Goal: Task Accomplishment & Management: Manage account settings

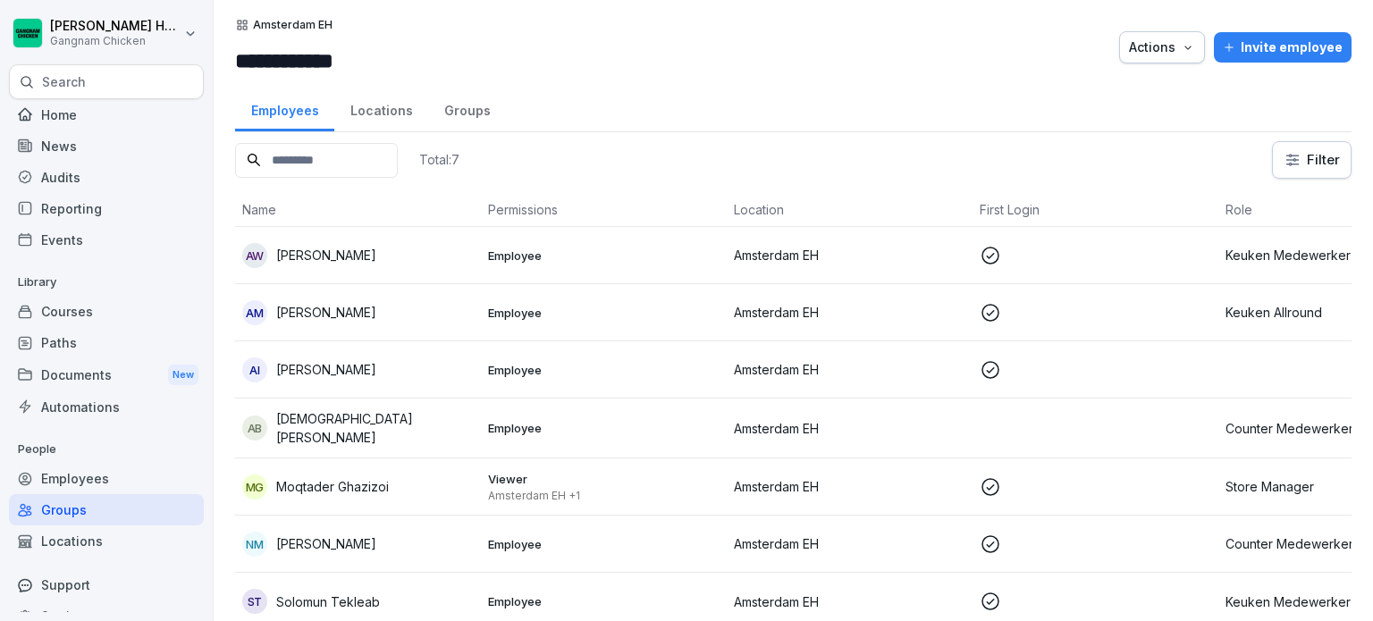
click at [85, 333] on div "Paths" at bounding box center [106, 342] width 195 height 31
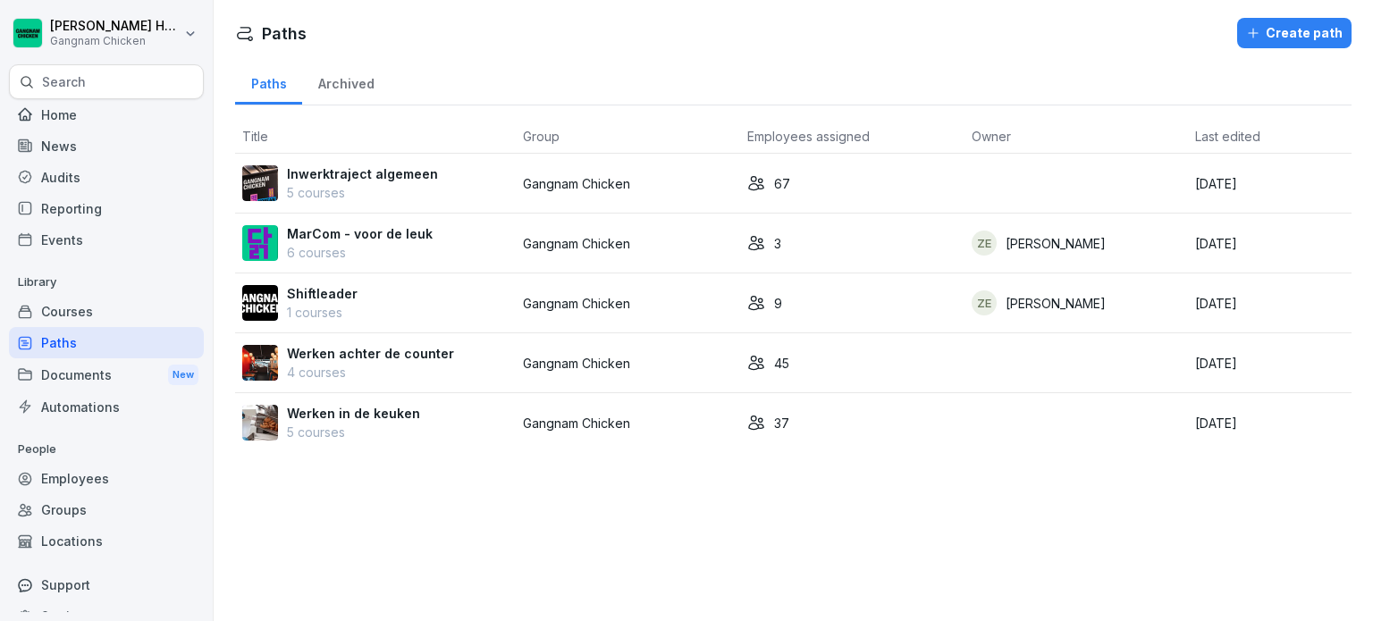
click at [445, 175] on div "Inwerktraject algemeen 5 courses" at bounding box center [375, 183] width 266 height 38
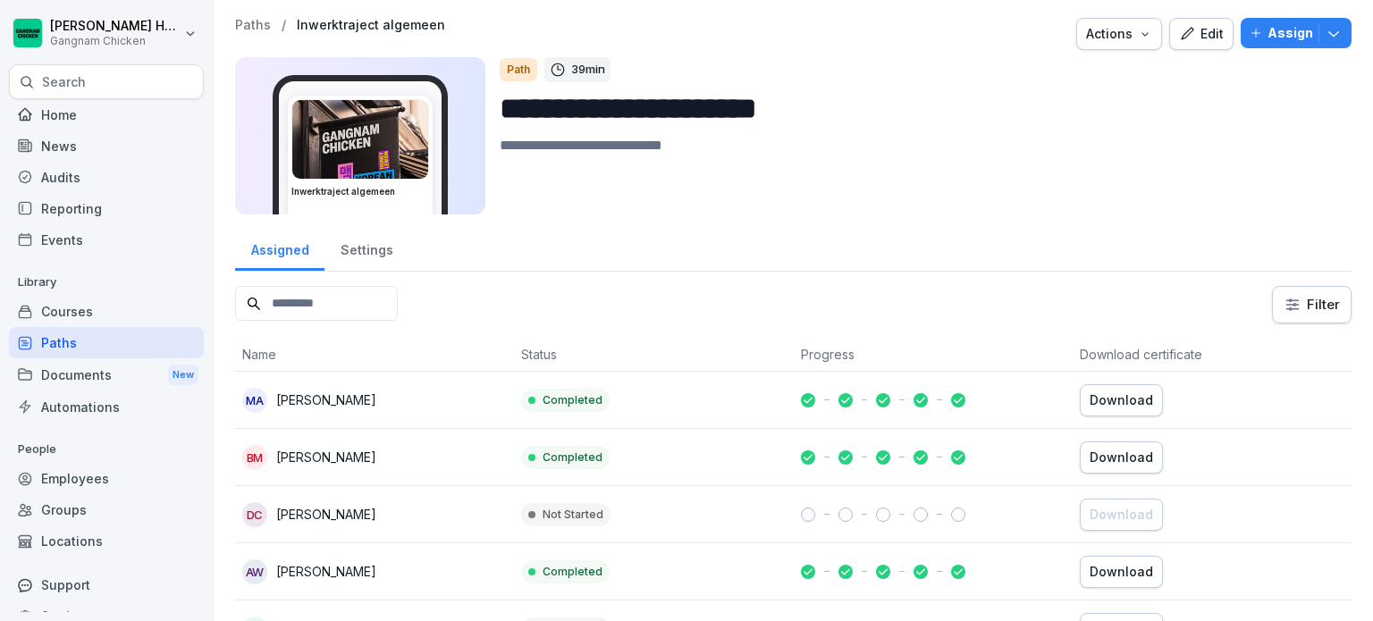
click at [108, 313] on div "Courses" at bounding box center [106, 311] width 195 height 31
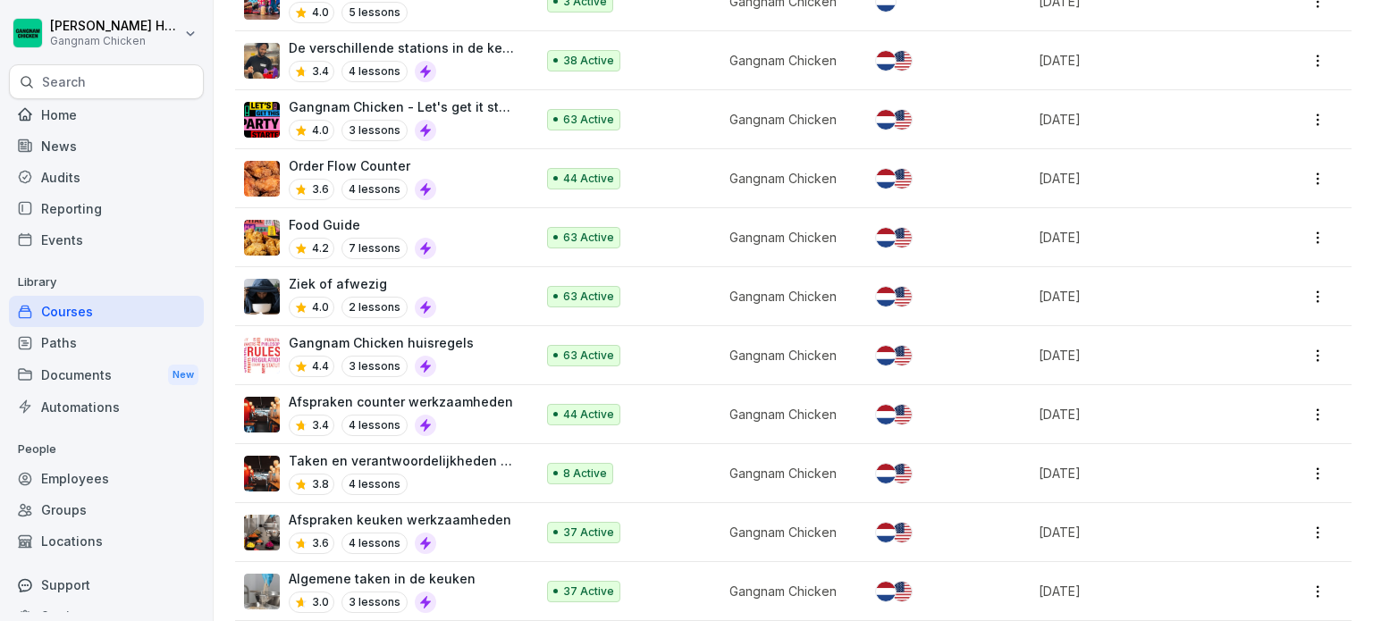
scroll to position [293, 0]
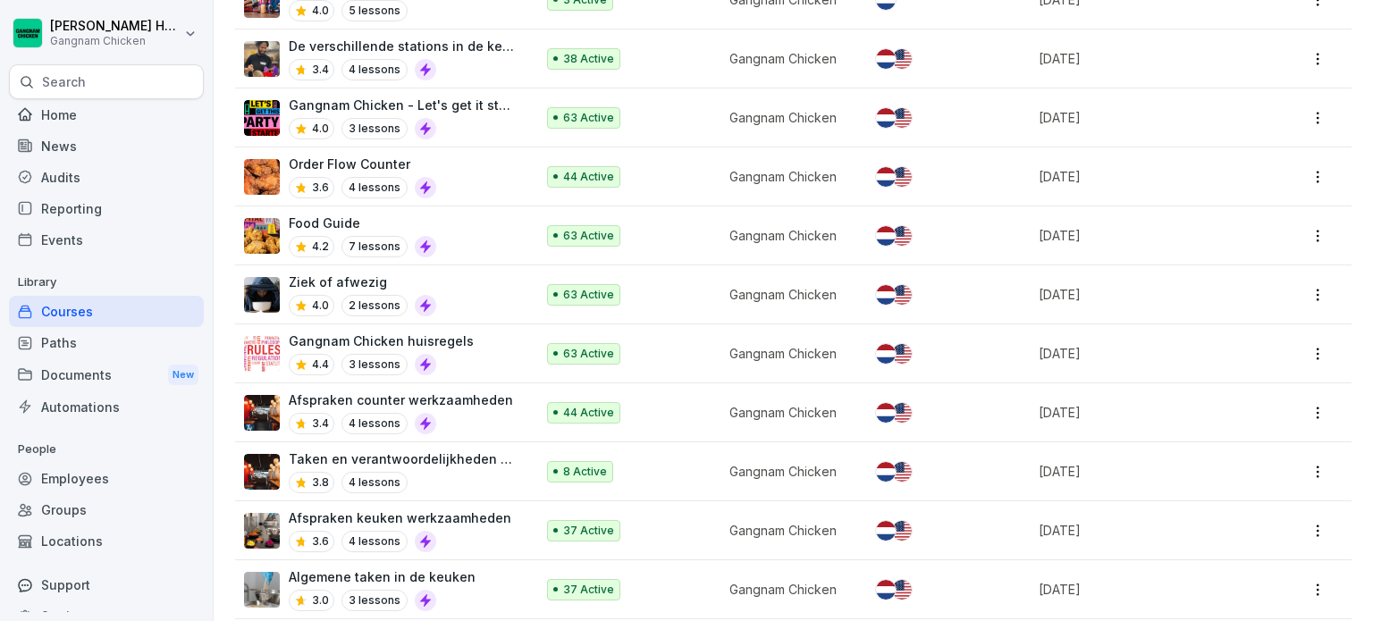
click at [489, 332] on div "Gangnam Chicken huisregels 4.4 3 lessons" at bounding box center [380, 354] width 273 height 44
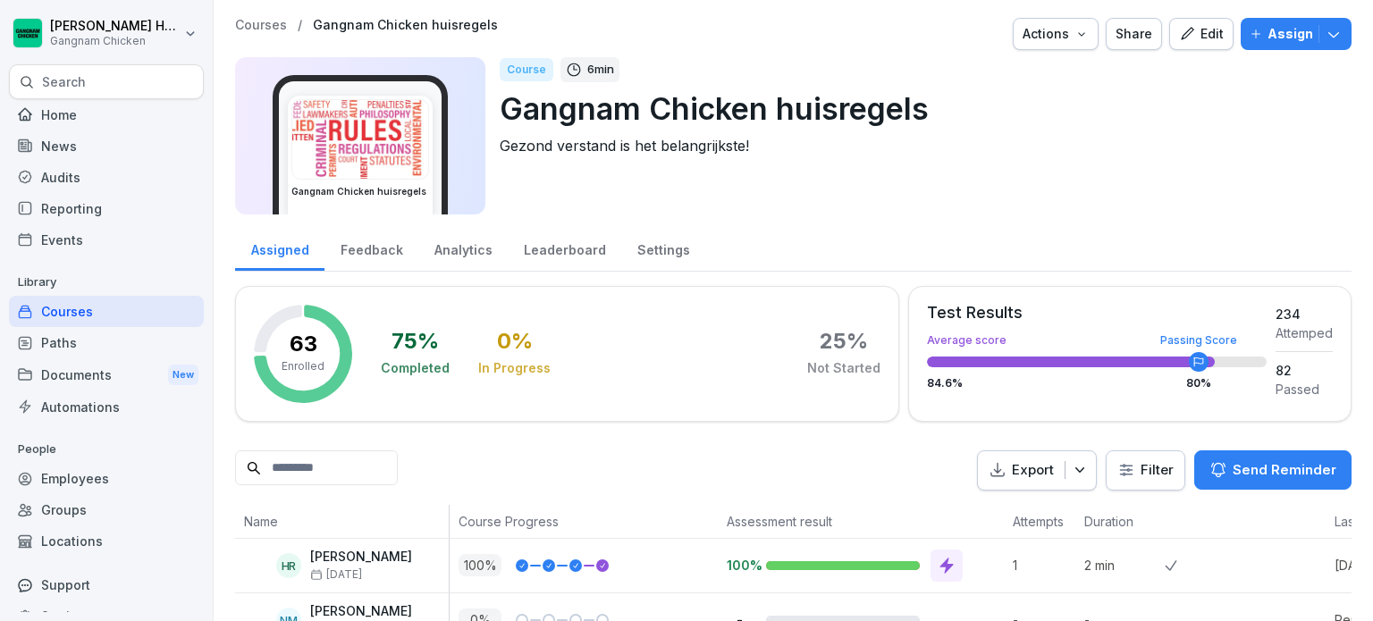
click at [115, 473] on div "Employees" at bounding box center [106, 478] width 195 height 31
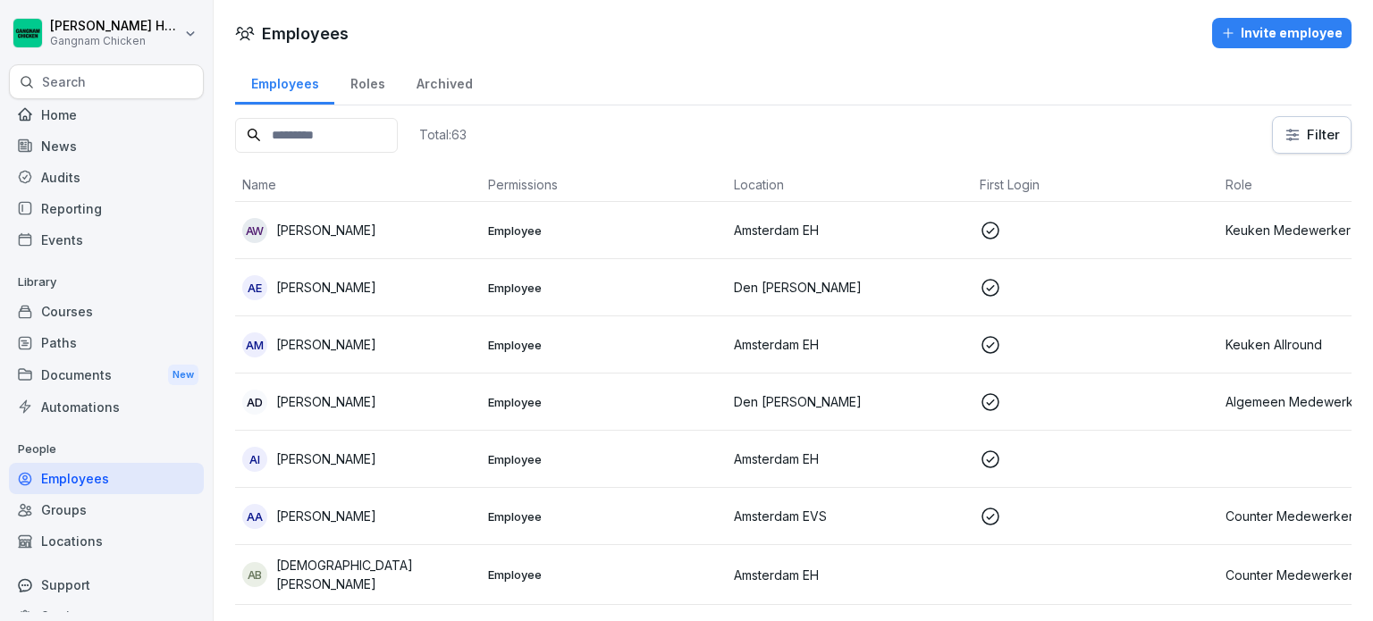
click at [119, 314] on div "Courses" at bounding box center [106, 311] width 195 height 31
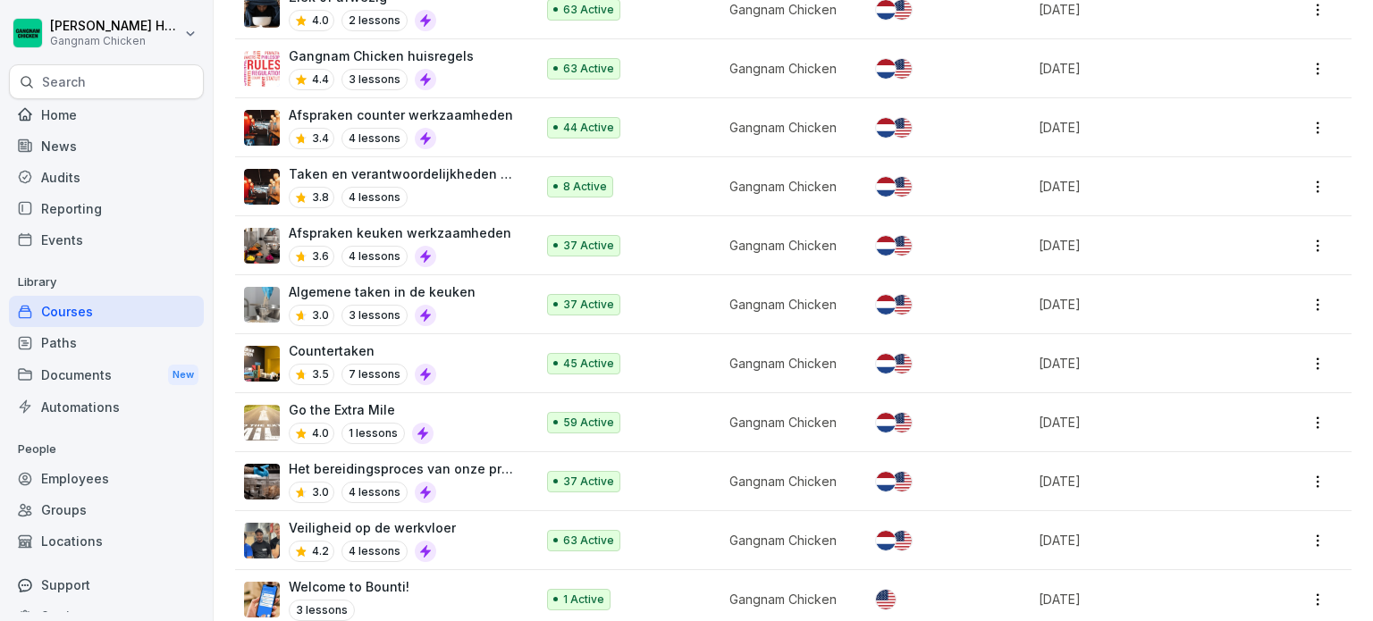
scroll to position [597, 0]
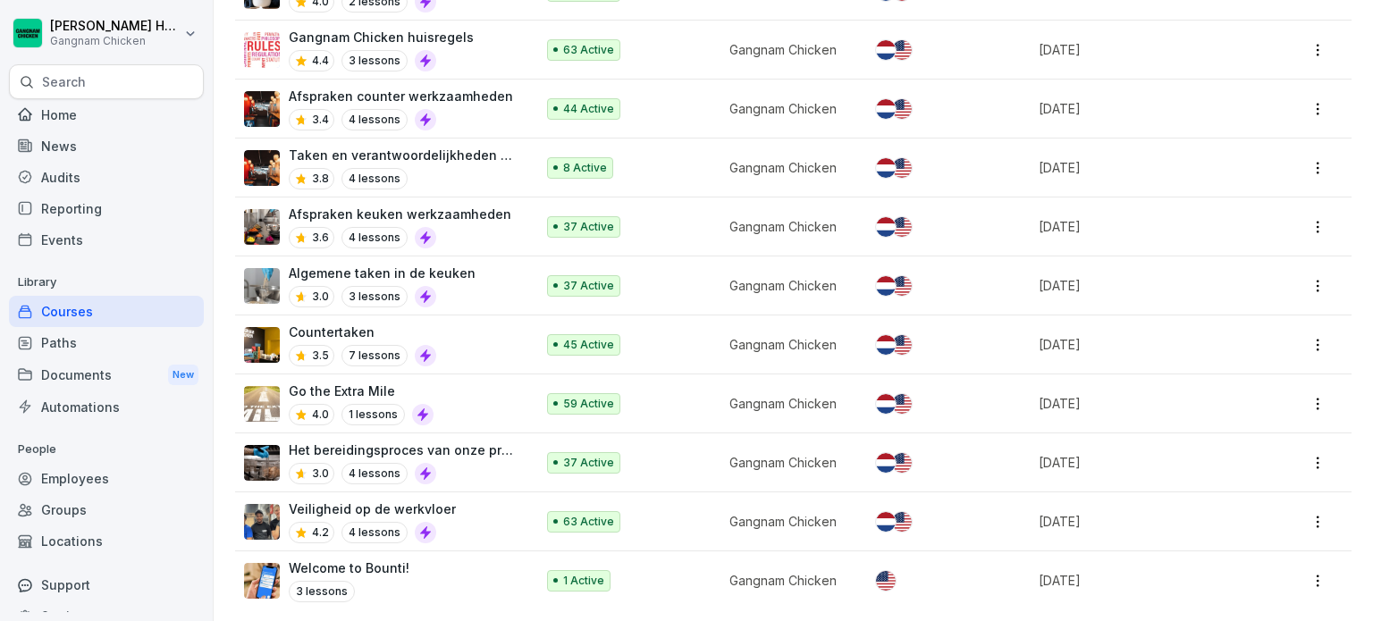
click at [489, 458] on div "Het bereidingsproces van onze producten 3.0 4 lessons" at bounding box center [403, 463] width 228 height 44
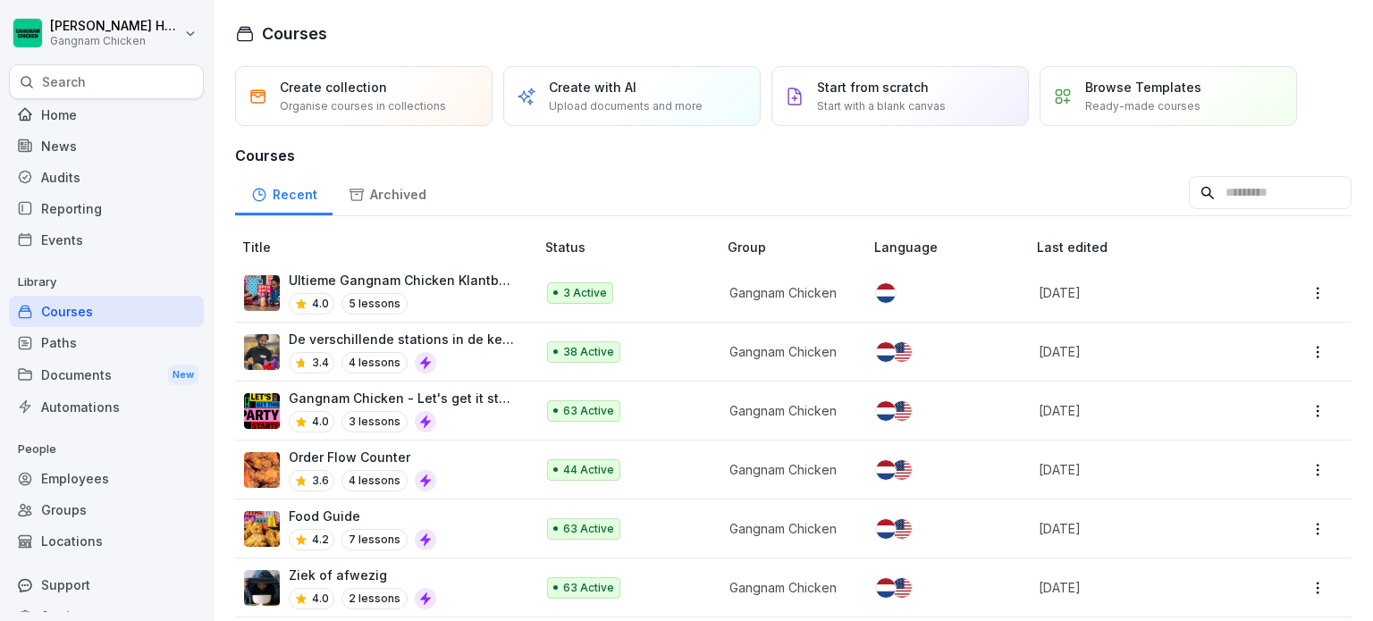
click at [436, 293] on div "4.0 5 lessons" at bounding box center [403, 303] width 228 height 21
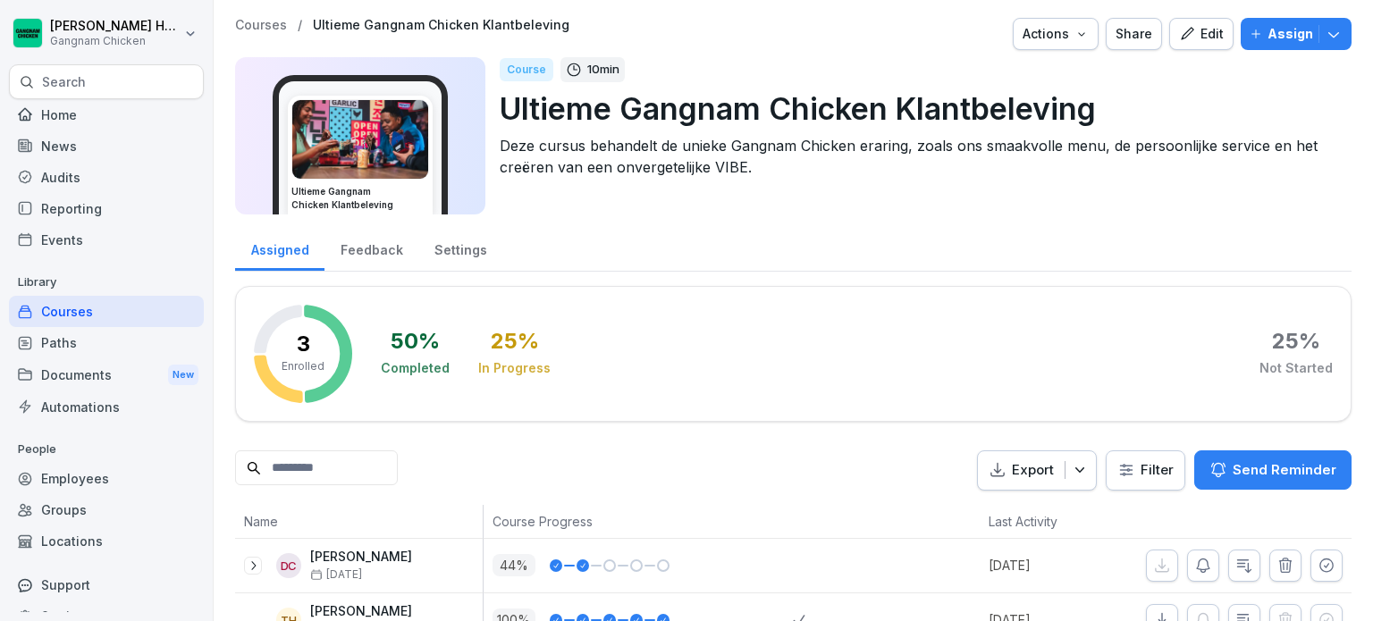
click at [1074, 36] on div "Actions" at bounding box center [1056, 34] width 66 height 20
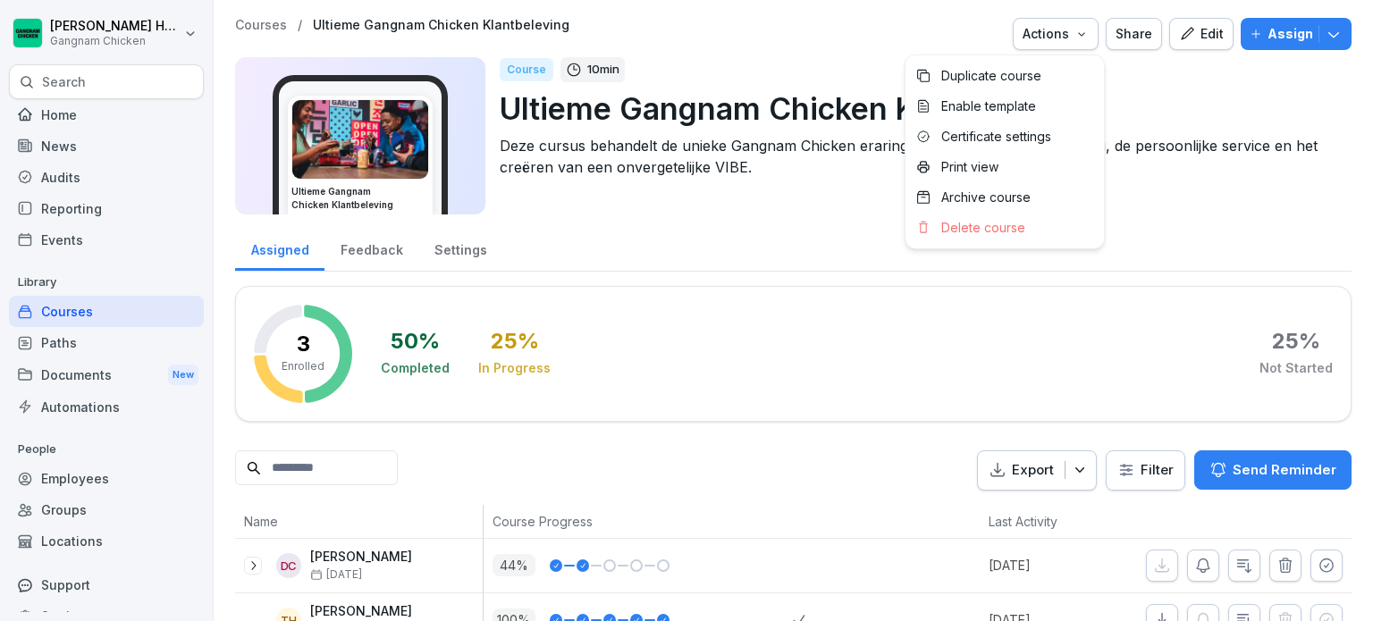
click at [1283, 85] on html "Tara Holla Gangnam Chicken Search Home News Audits Reporting Events Library Cou…" at bounding box center [686, 310] width 1373 height 621
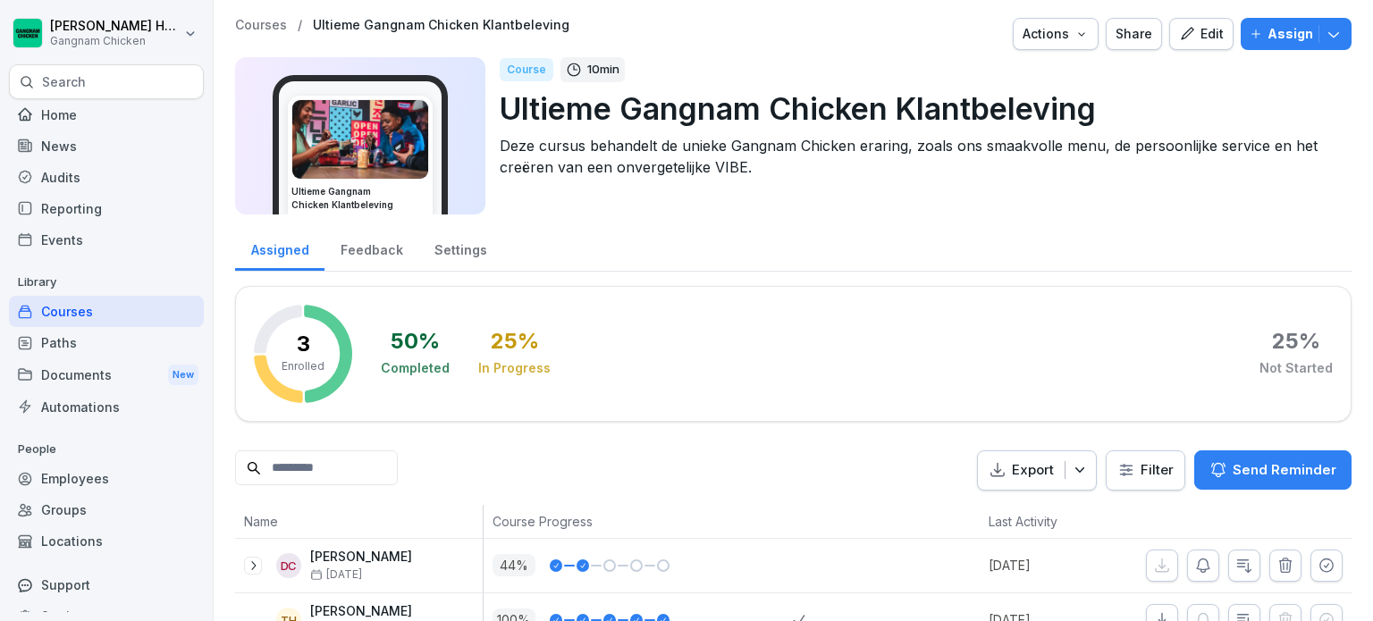
click at [1214, 35] on div "Edit" at bounding box center [1201, 34] width 45 height 20
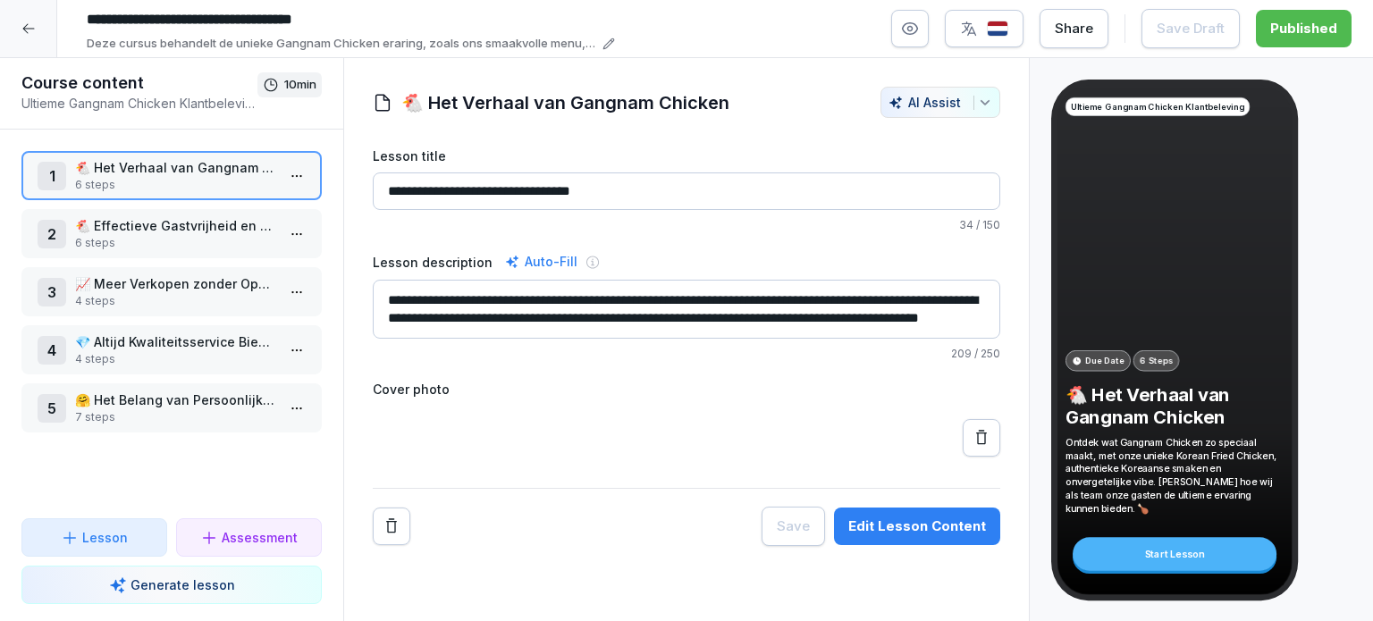
scroll to position [18, 0]
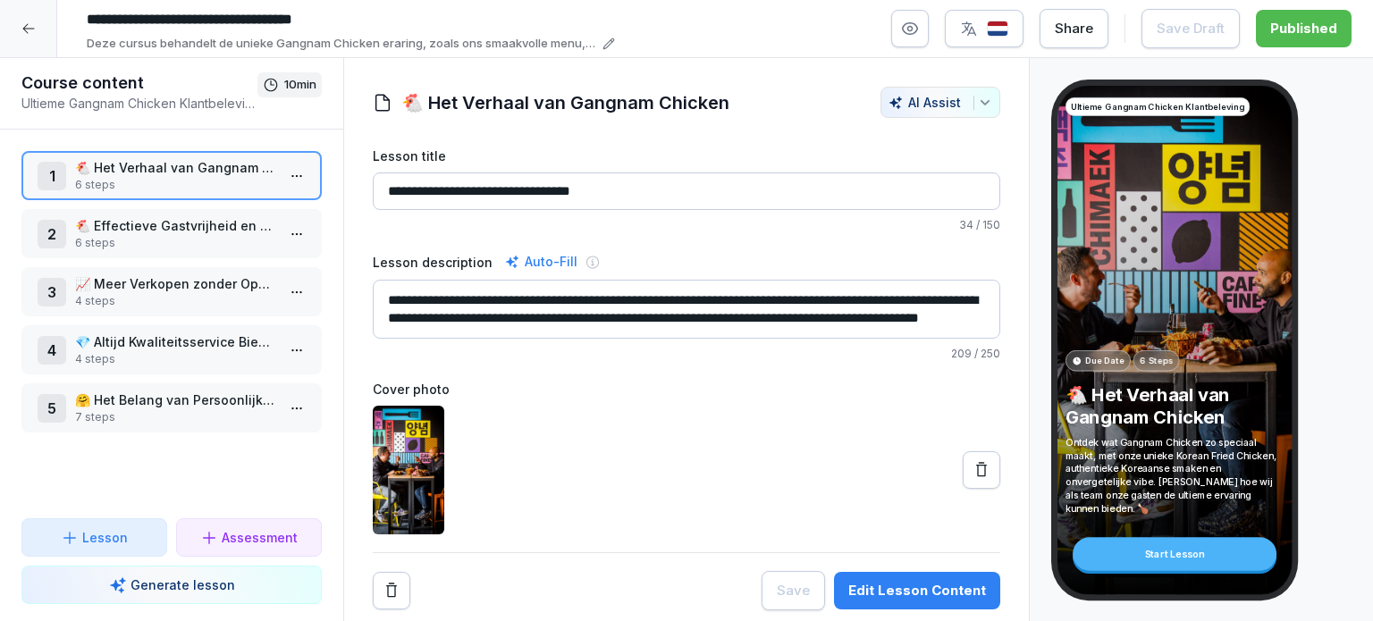
click at [196, 228] on p "🐔 Effectieve Gastvrijheid en Service" at bounding box center [175, 225] width 200 height 19
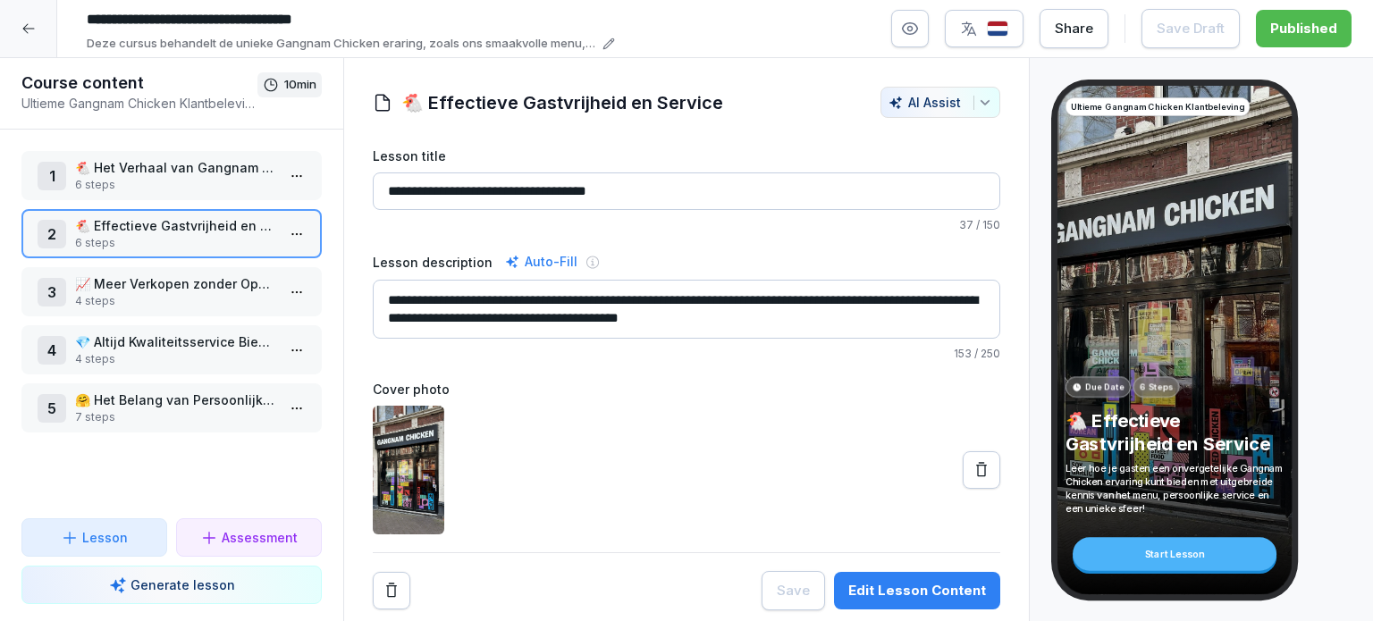
click at [206, 282] on p "📈 Meer Verkopen zonder Opdringerig te Zijn" at bounding box center [175, 283] width 200 height 19
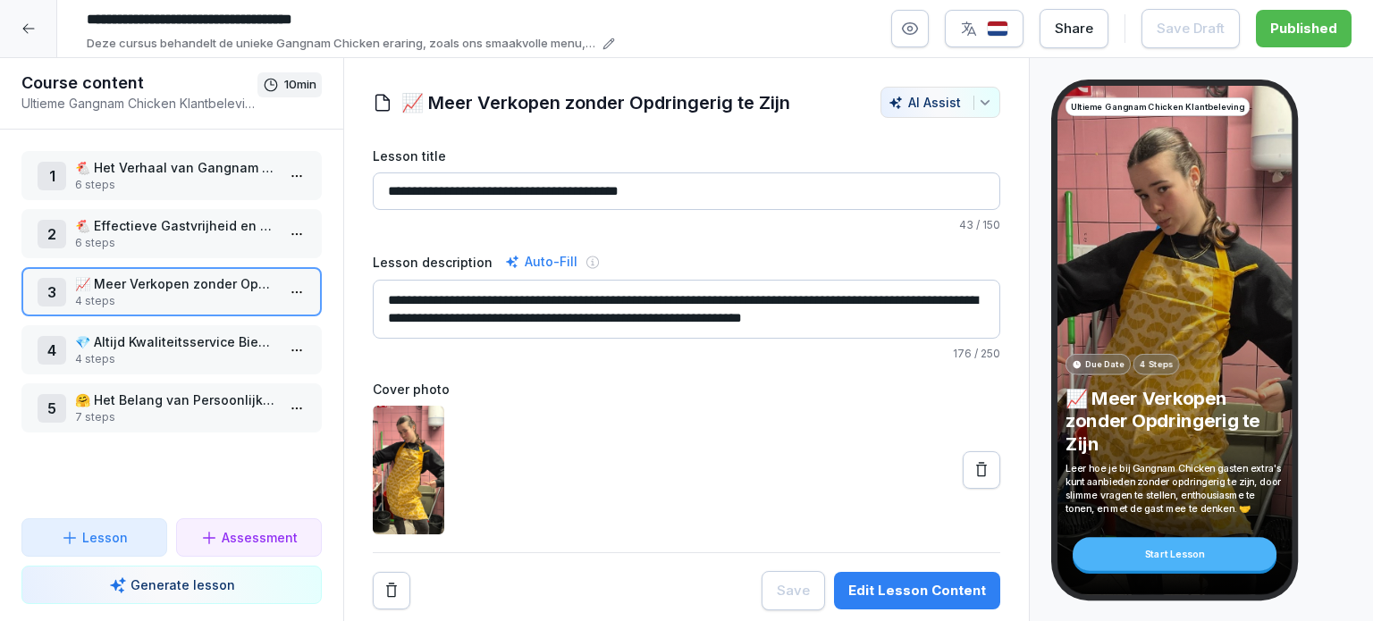
click at [177, 340] on p "💎 Altijd Kwaliteitsservice Bieden" at bounding box center [175, 342] width 200 height 19
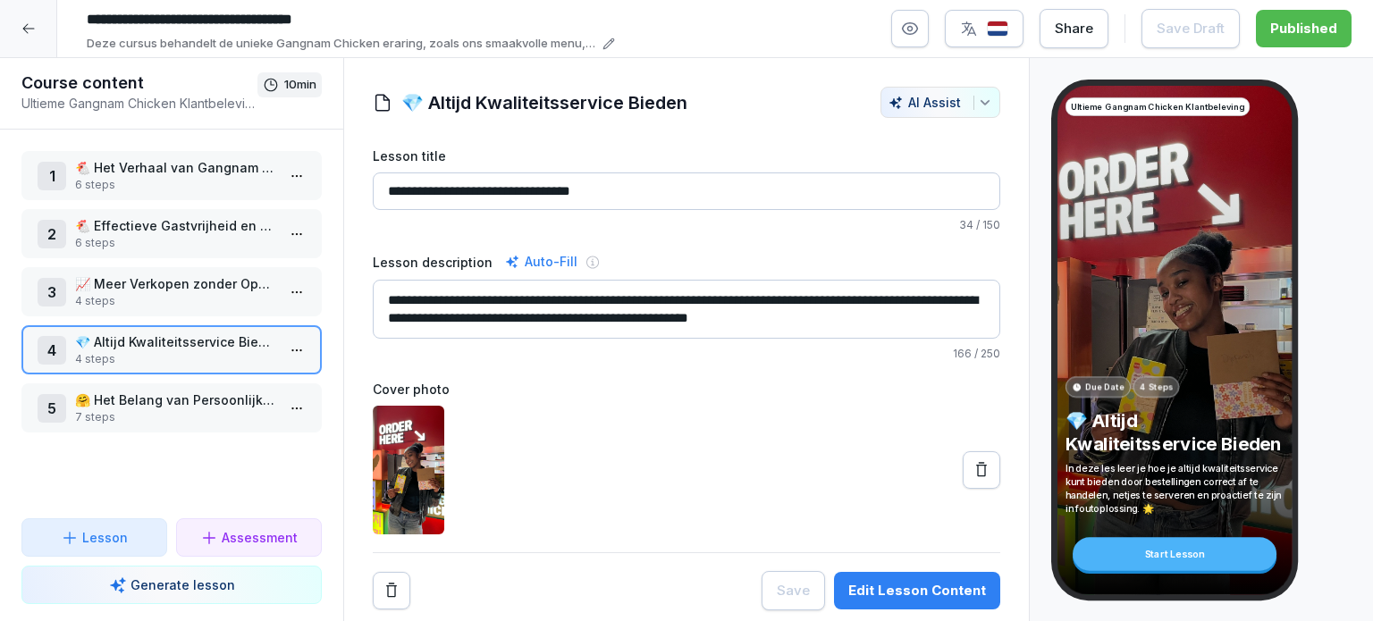
click at [151, 401] on p "🤗 Het Belang van Persoonlijke Service bij Gangnam Chicken" at bounding box center [175, 400] width 200 height 19
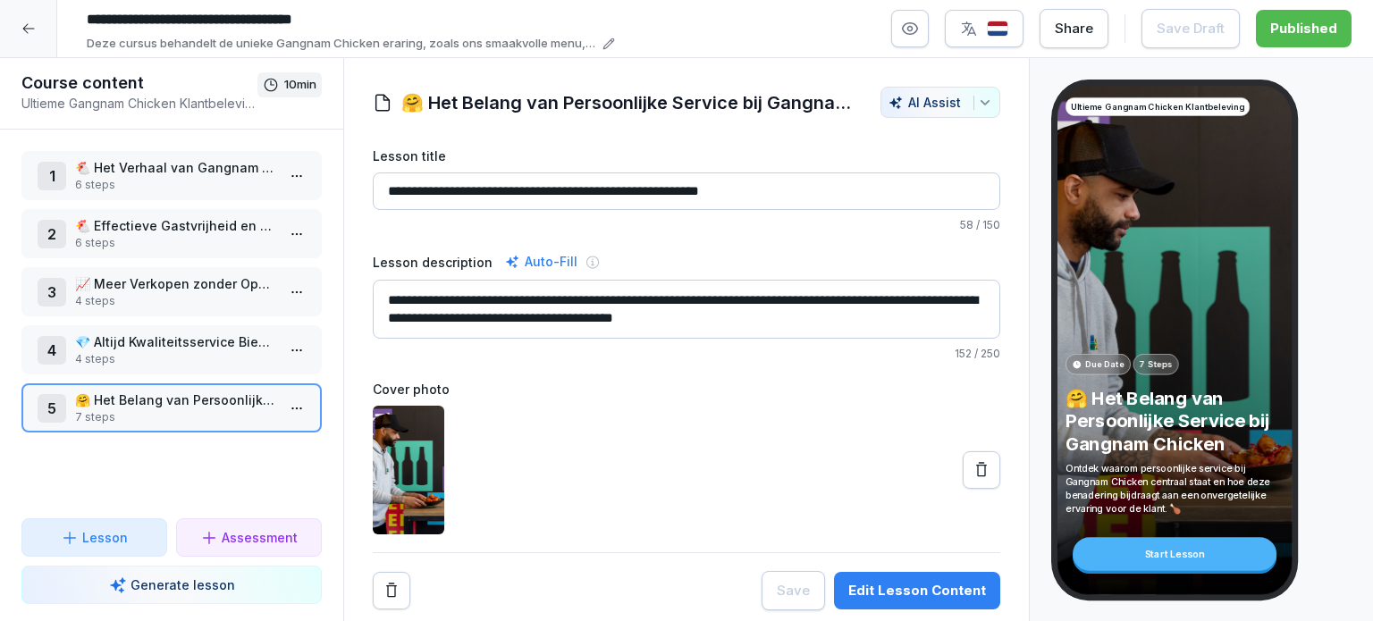
click at [183, 172] on p "🐔 Het Verhaal van Gangnam Chicken" at bounding box center [175, 167] width 200 height 19
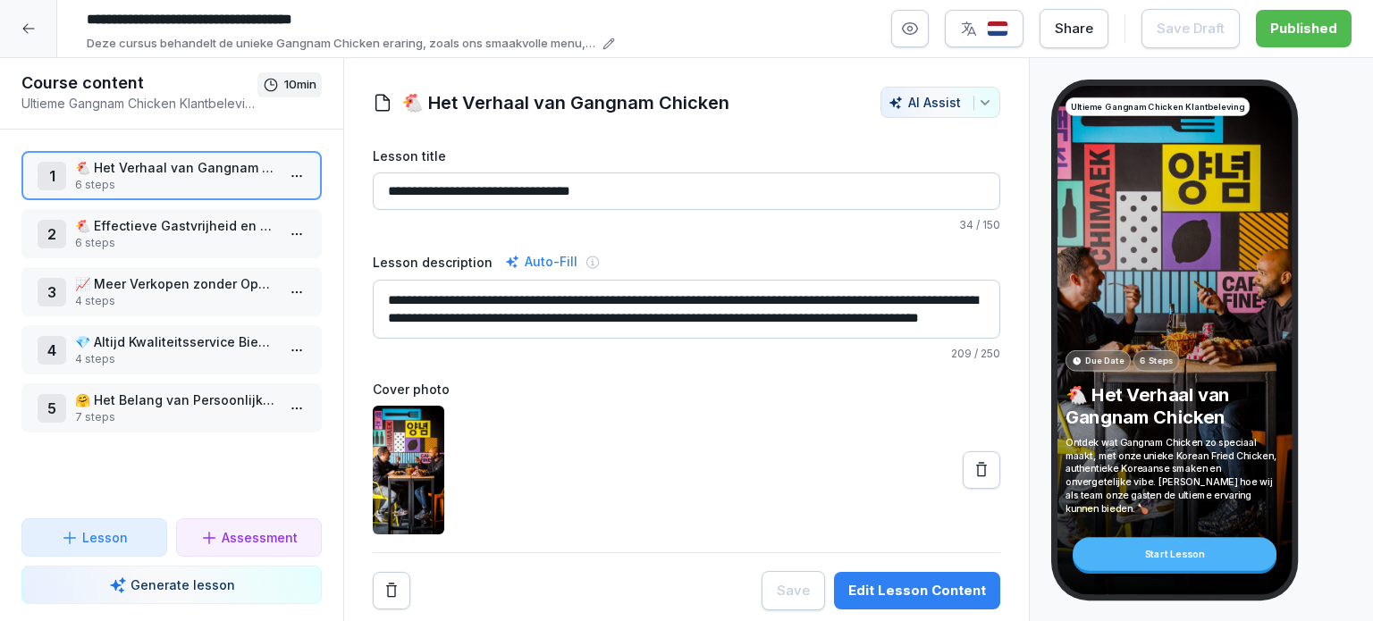
scroll to position [18, 0]
click at [206, 227] on p "🐔 Effectieve Gastvrijheid en Service" at bounding box center [175, 225] width 200 height 19
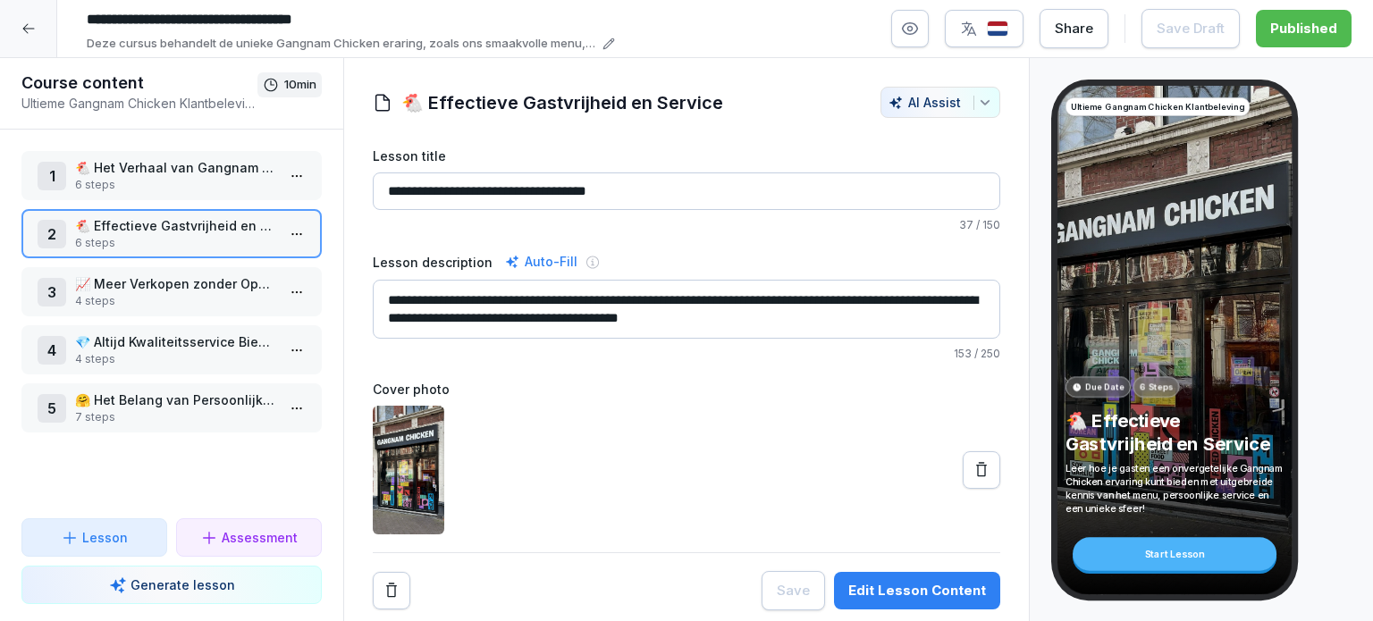
click at [192, 293] on p "4 steps" at bounding box center [175, 301] width 200 height 16
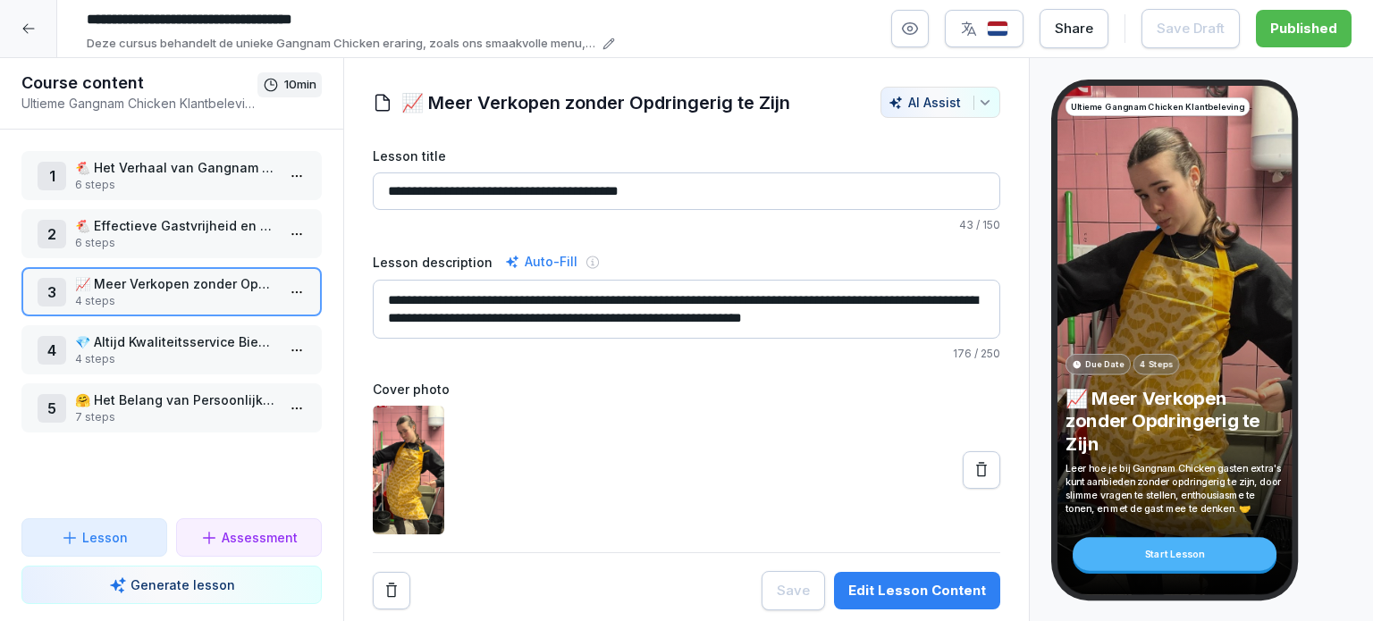
click at [176, 341] on p "💎 Altijd Kwaliteitsservice Bieden" at bounding box center [175, 342] width 200 height 19
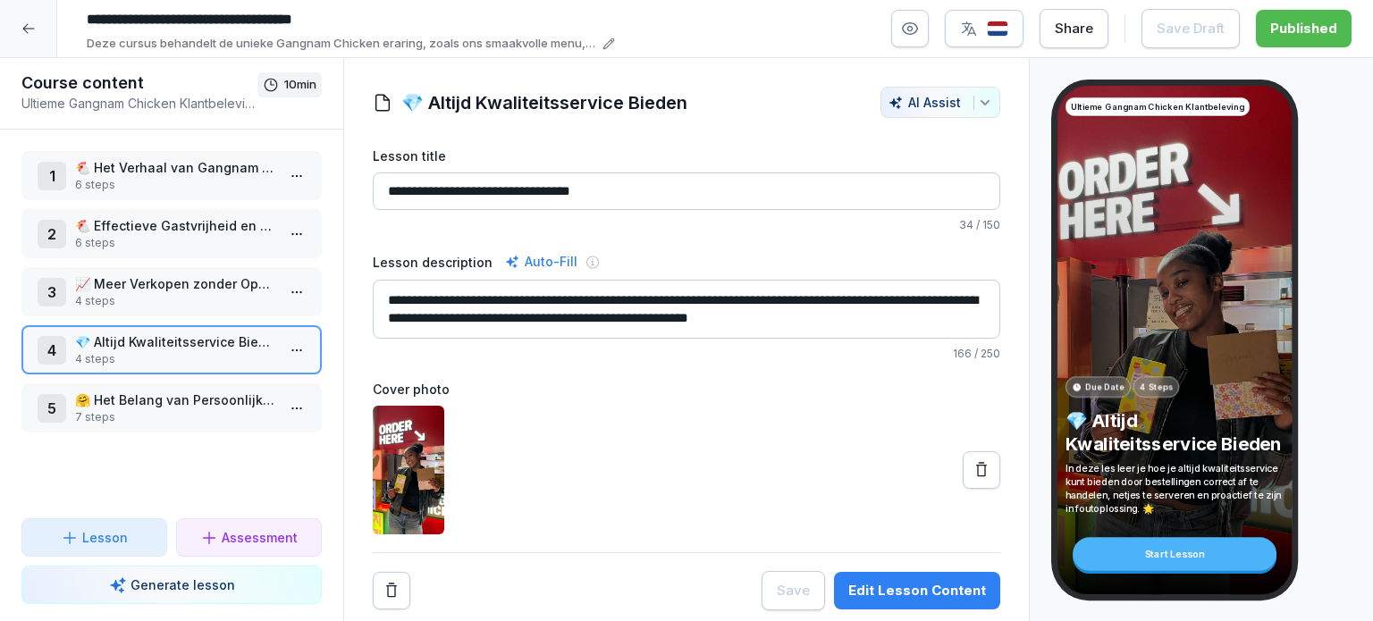
click at [26, 33] on icon at bounding box center [28, 28] width 14 height 14
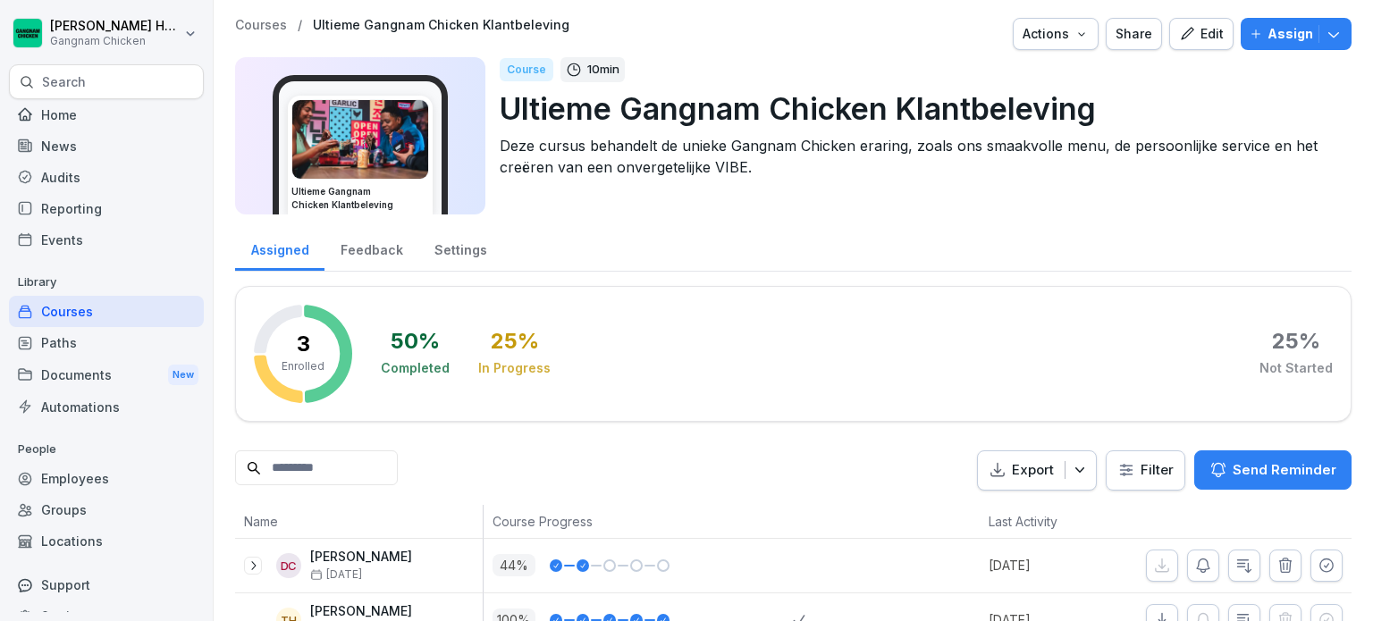
scroll to position [96, 0]
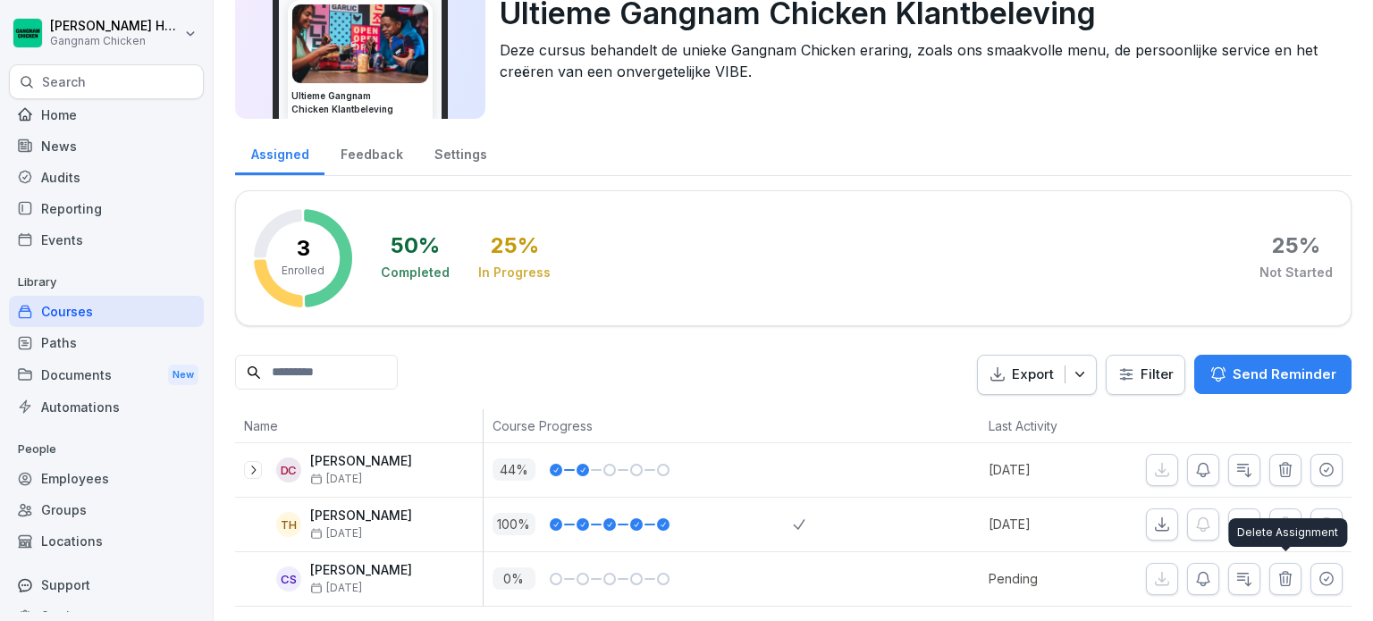
click at [1279, 576] on icon "button" at bounding box center [1286, 579] width 18 height 18
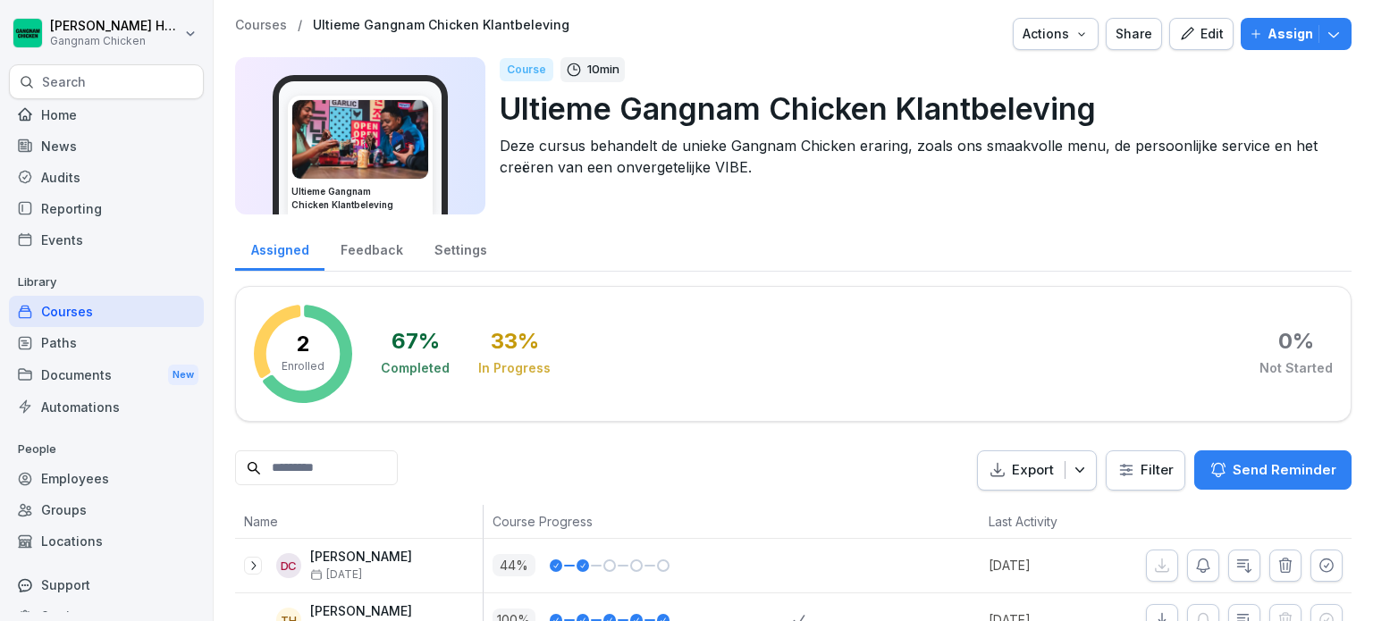
scroll to position [41, 0]
